Goal: Task Accomplishment & Management: Use online tool/utility

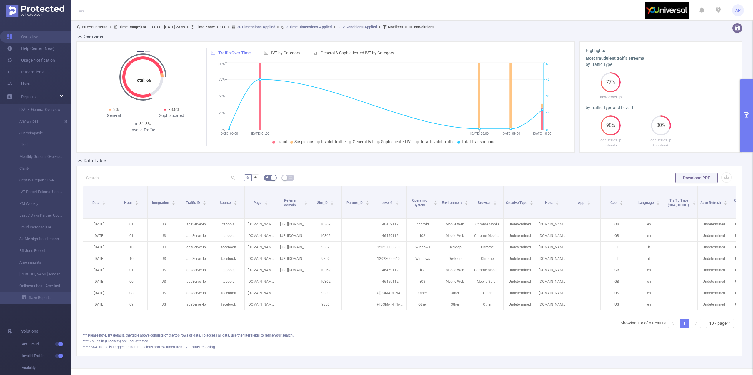
drag, startPoint x: 747, startPoint y: 107, endPoint x: 620, endPoint y: 304, distance: 234.3
click at [747, 107] on button "primary" at bounding box center [746, 115] width 13 height 73
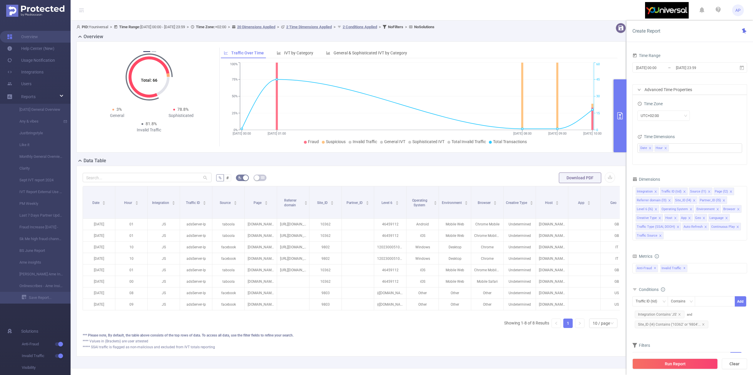
click at [661, 358] on div "Run Report Clear" at bounding box center [689, 364] width 126 height 22
click at [658, 359] on button "Run Report" at bounding box center [674, 364] width 85 height 11
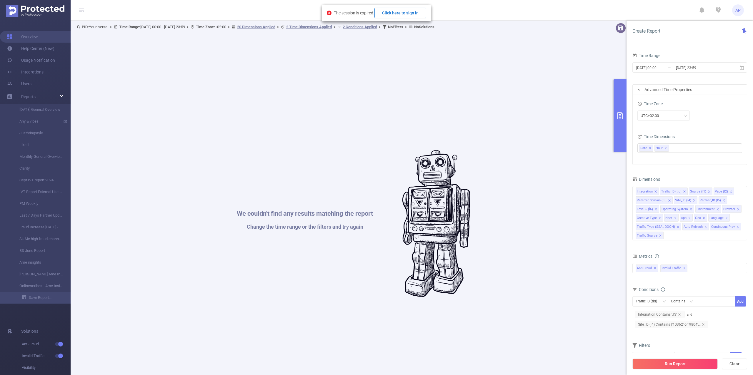
click at [401, 12] on button "Click here to sign in" at bounding box center [400, 13] width 52 height 11
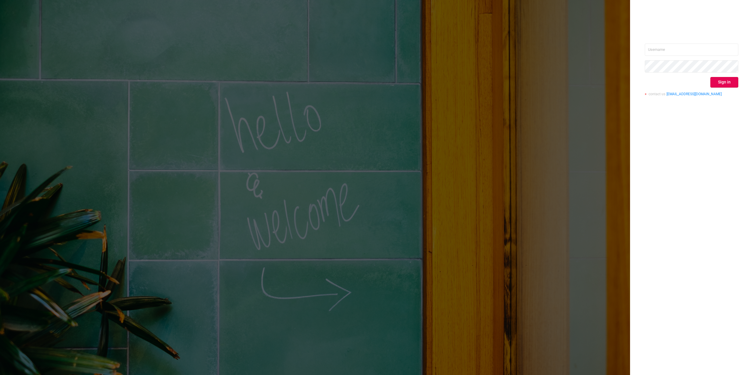
click at [727, 56] on div "Sign in contact us [EMAIL_ADDRESS][DOMAIN_NAME]" at bounding box center [692, 72] width 94 height 57
click at [730, 50] on input "text" at bounding box center [692, 50] width 94 height 12
click at [695, 47] on input "text" at bounding box center [692, 50] width 94 height 12
type input "[PERSON_NAME][EMAIL_ADDRESS][DOMAIN_NAME]"
click at [723, 80] on button "Sign in" at bounding box center [724, 82] width 28 height 11
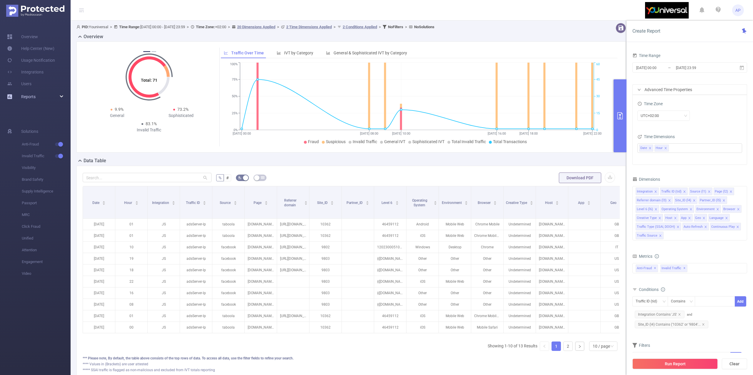
click at [44, 101] on div "Reports" at bounding box center [35, 97] width 71 height 12
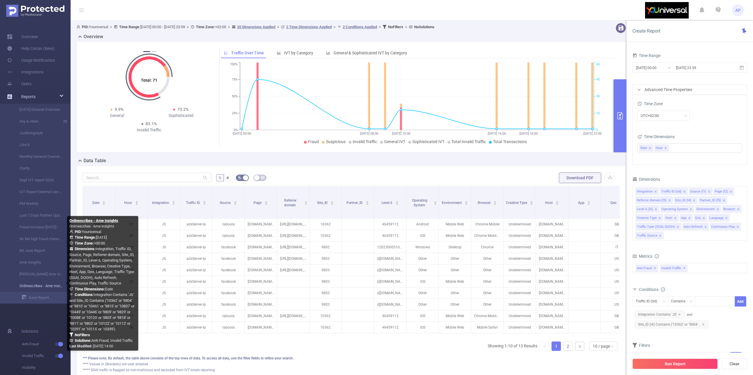
click at [41, 287] on link "Onlinescribes - Ame Insights" at bounding box center [38, 286] width 52 height 12
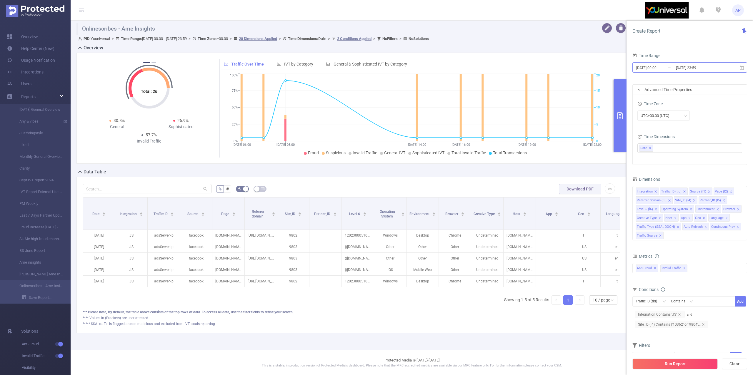
click at [690, 66] on input "[DATE] 23:59" at bounding box center [699, 68] width 48 height 8
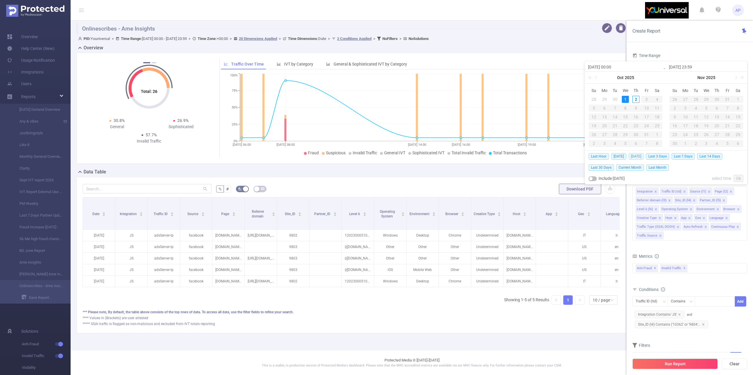
click at [636, 156] on span "[DATE]" at bounding box center [635, 156] width 15 height 6
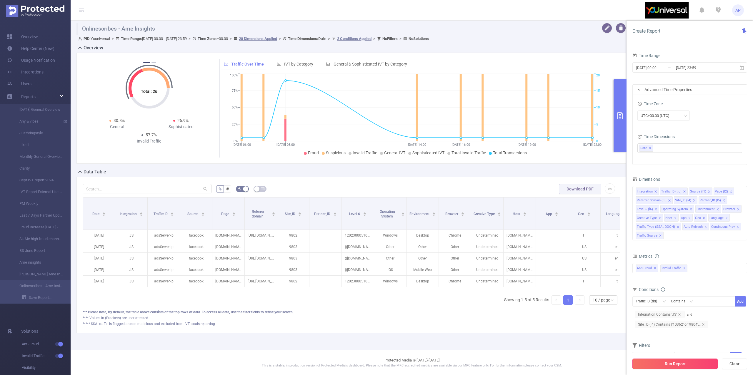
click at [655, 363] on button "Run Report" at bounding box center [674, 364] width 85 height 11
